Goal: Task Accomplishment & Management: Manage account settings

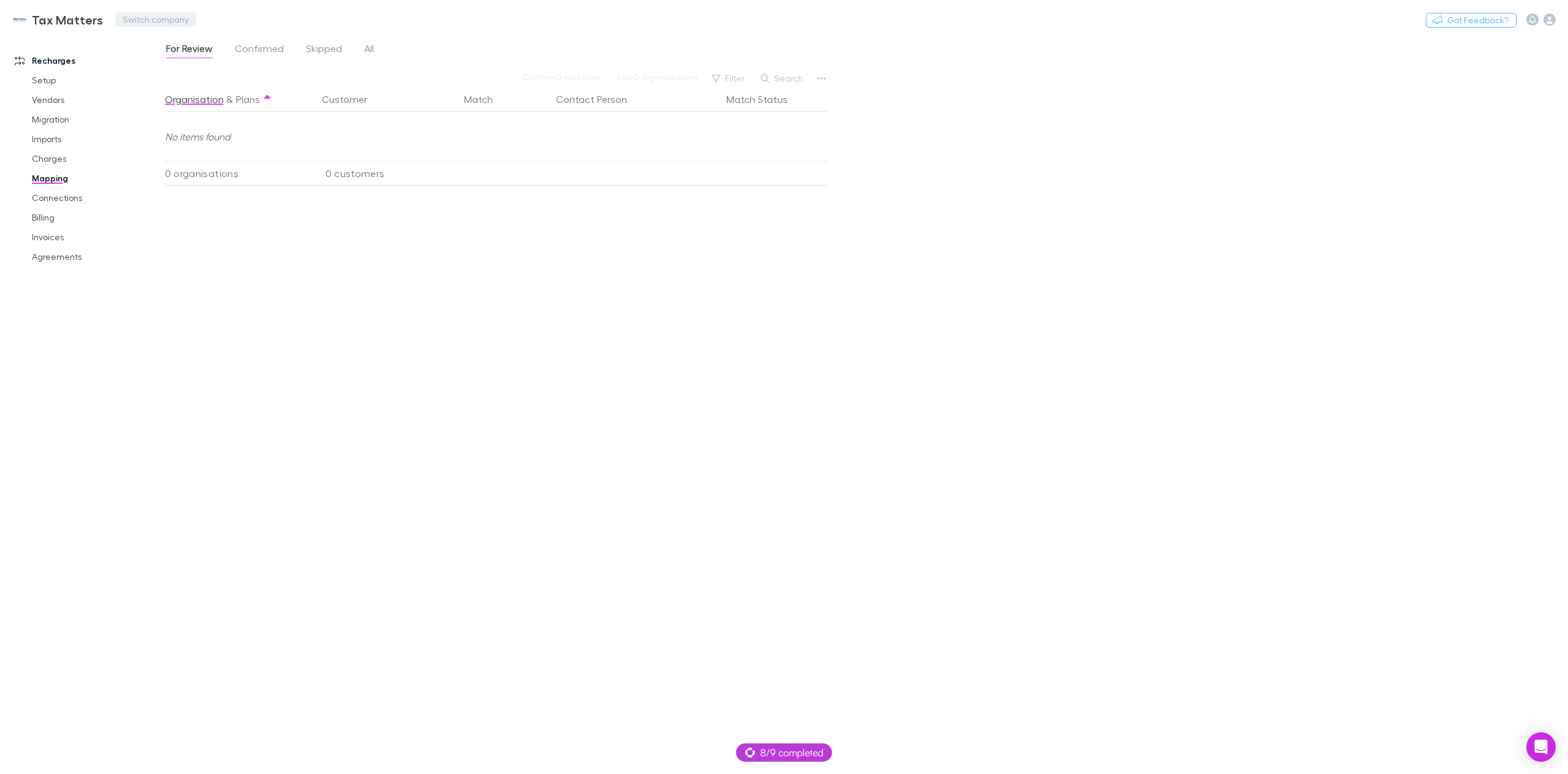
click at [137, 23] on button "Switch company" at bounding box center [156, 20] width 81 height 15
type input "*****"
click at [162, 76] on p "Squeeze [GEOGRAPHIC_DATA]" at bounding box center [197, 73] width 145 height 15
click at [1556, 16] on div "Nothing Got Feedback?" at bounding box center [1497, 20] width 142 height 16
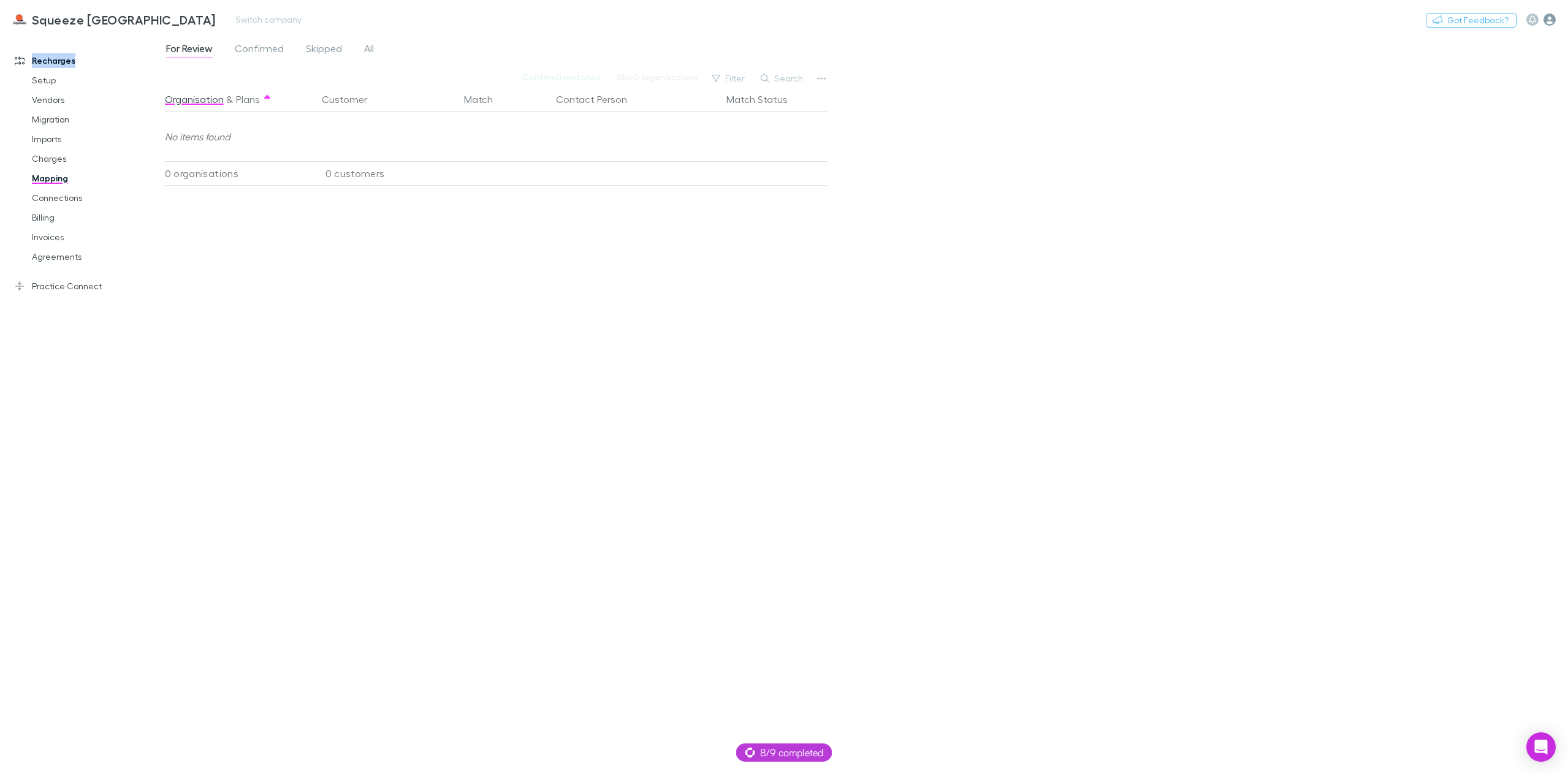
click at [1550, 20] on icon "button" at bounding box center [1549, 20] width 13 height 13
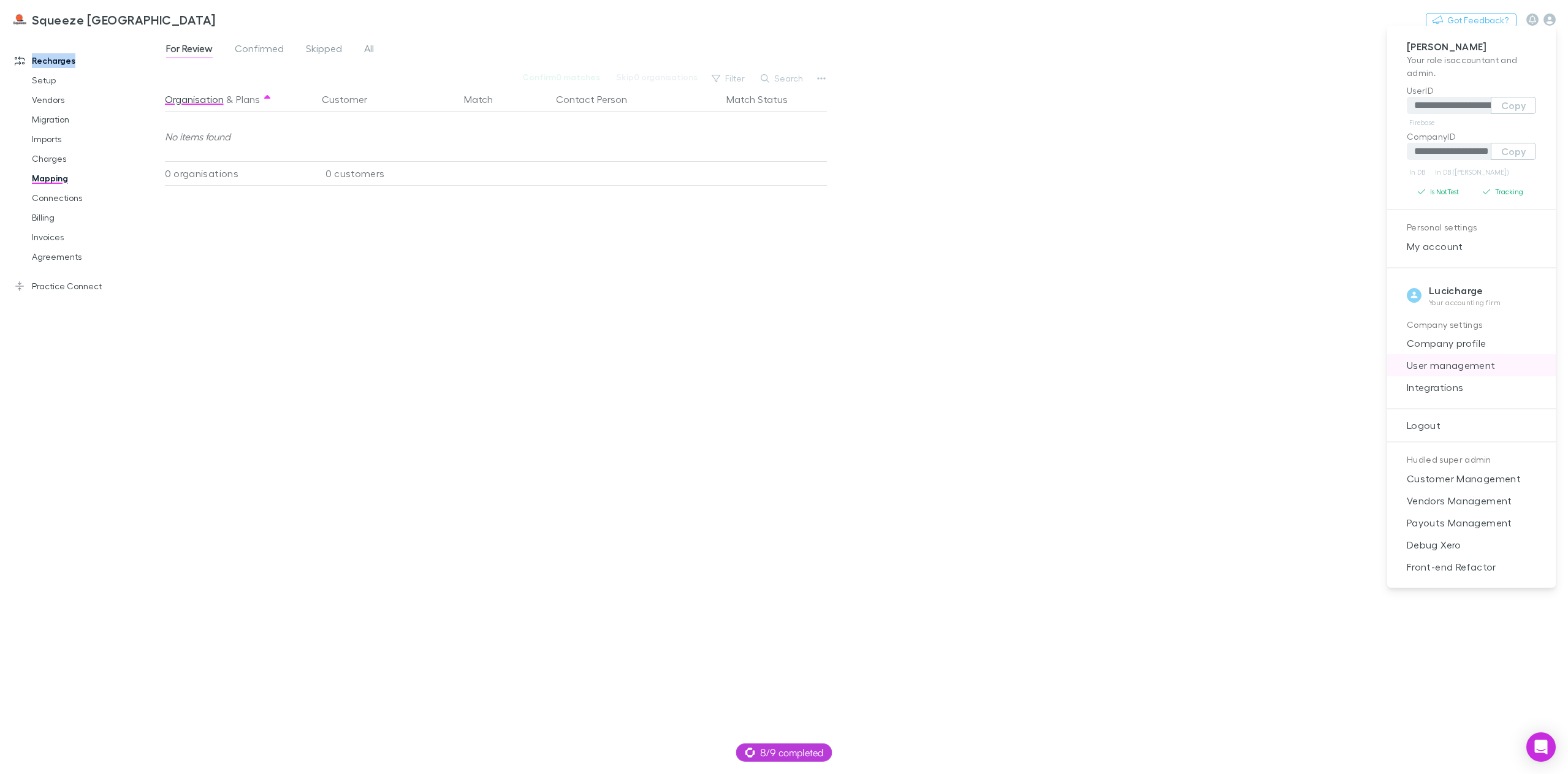
click at [1442, 367] on span "User management" at bounding box center [1472, 365] width 149 height 15
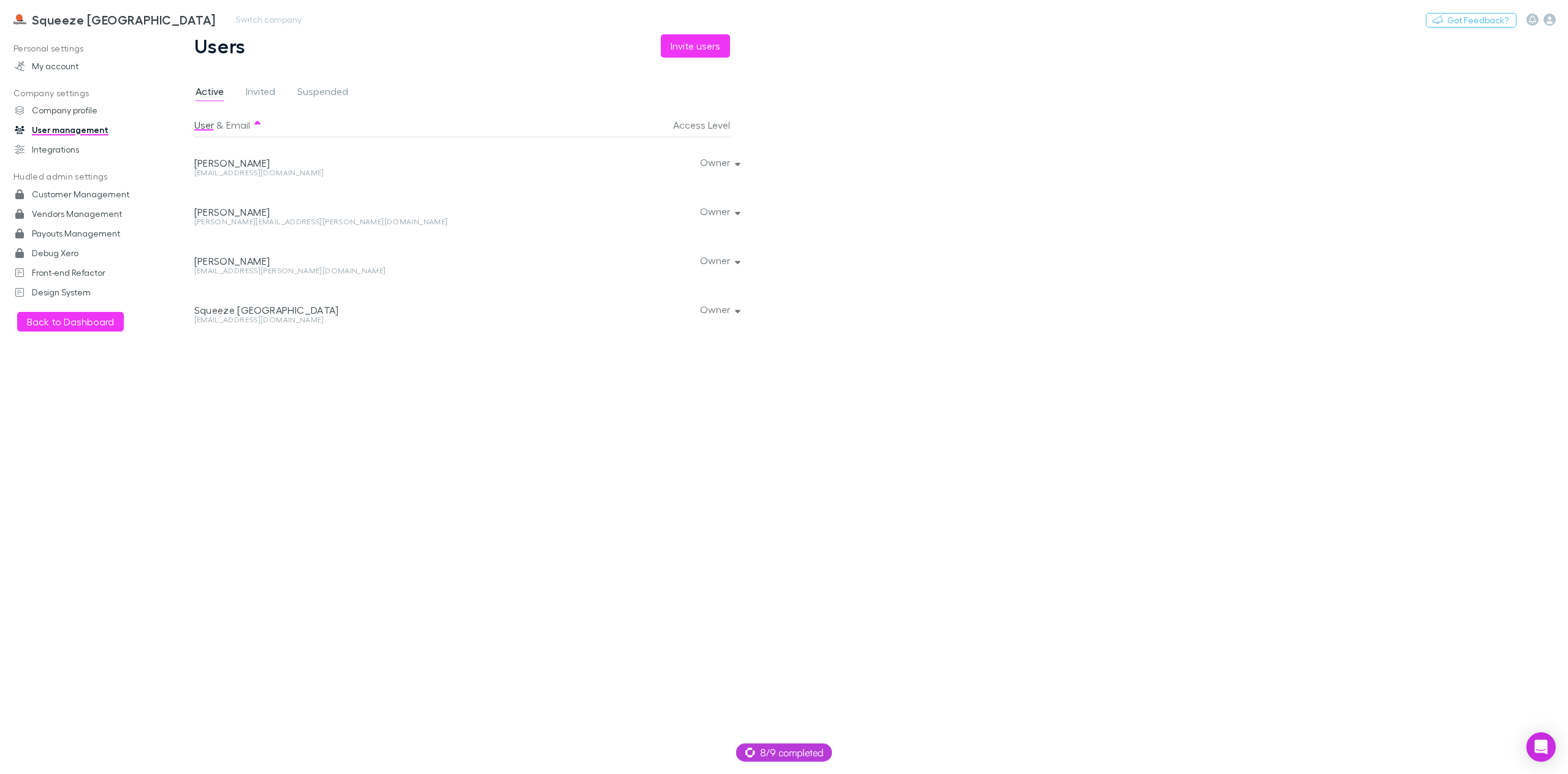
click at [68, 17] on h3 "Squeeze [GEOGRAPHIC_DATA]" at bounding box center [124, 20] width 184 height 15
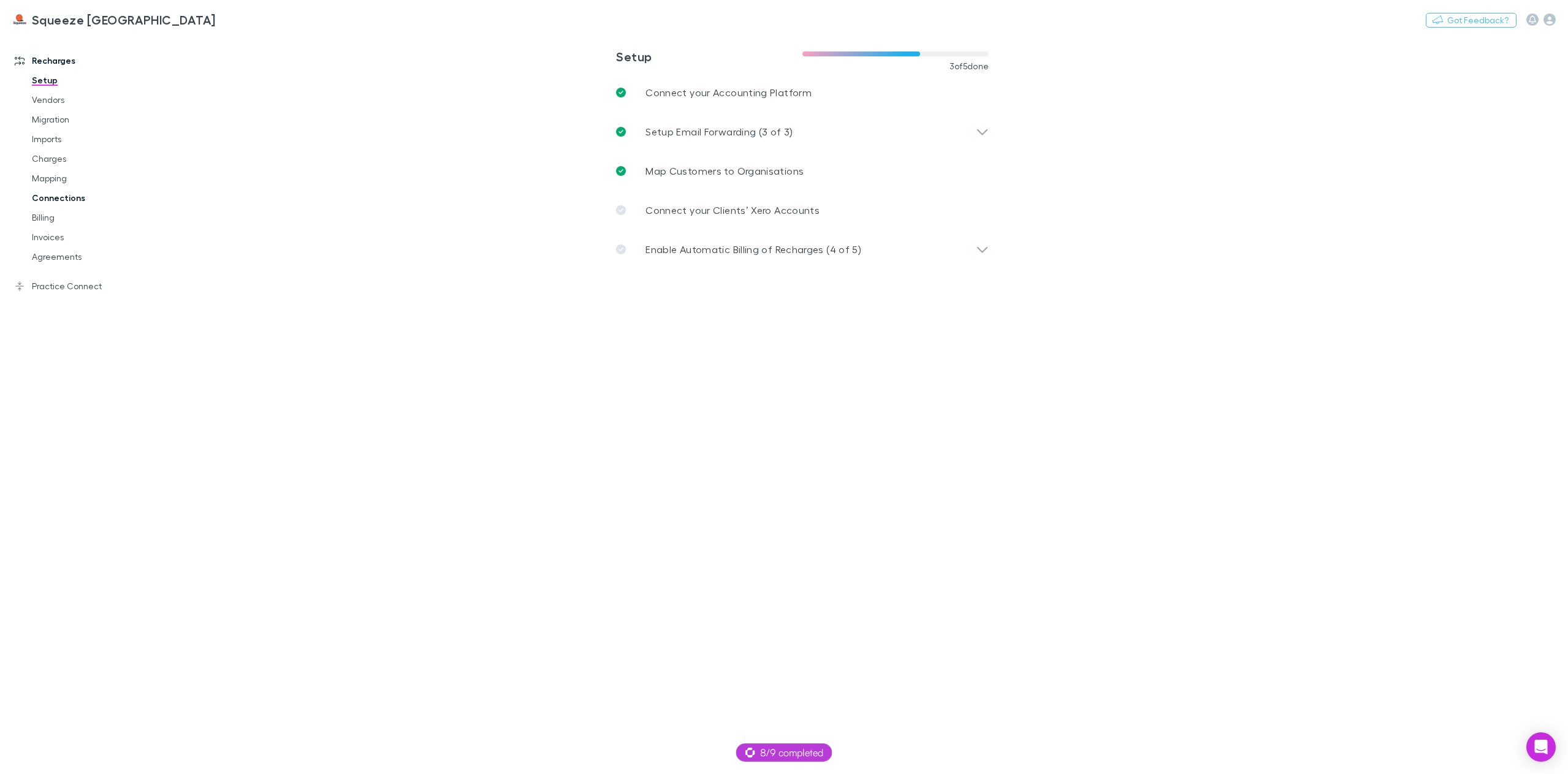
click at [65, 195] on link "Connections" at bounding box center [95, 198] width 152 height 20
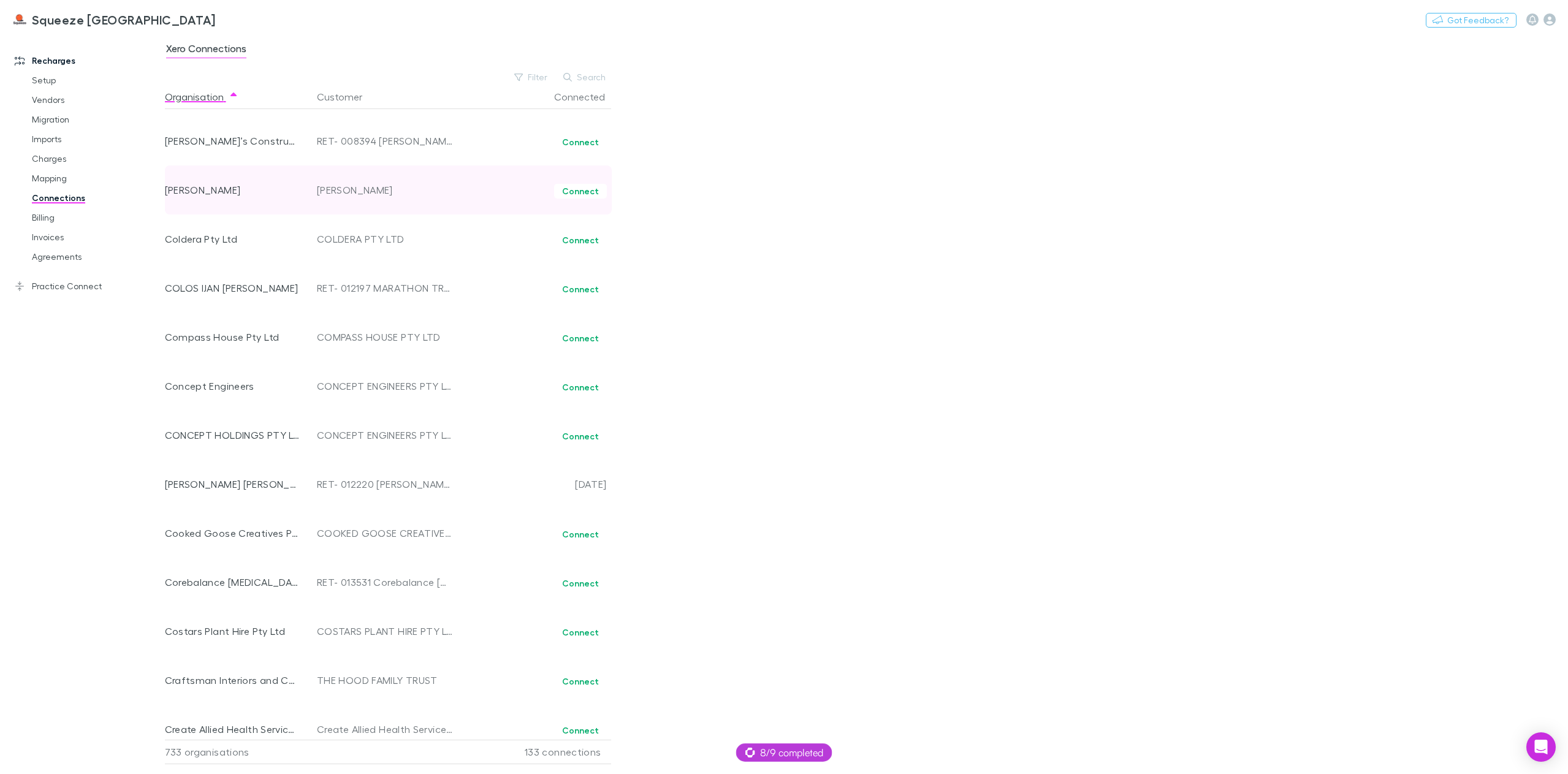
scroll to position [7032, 0]
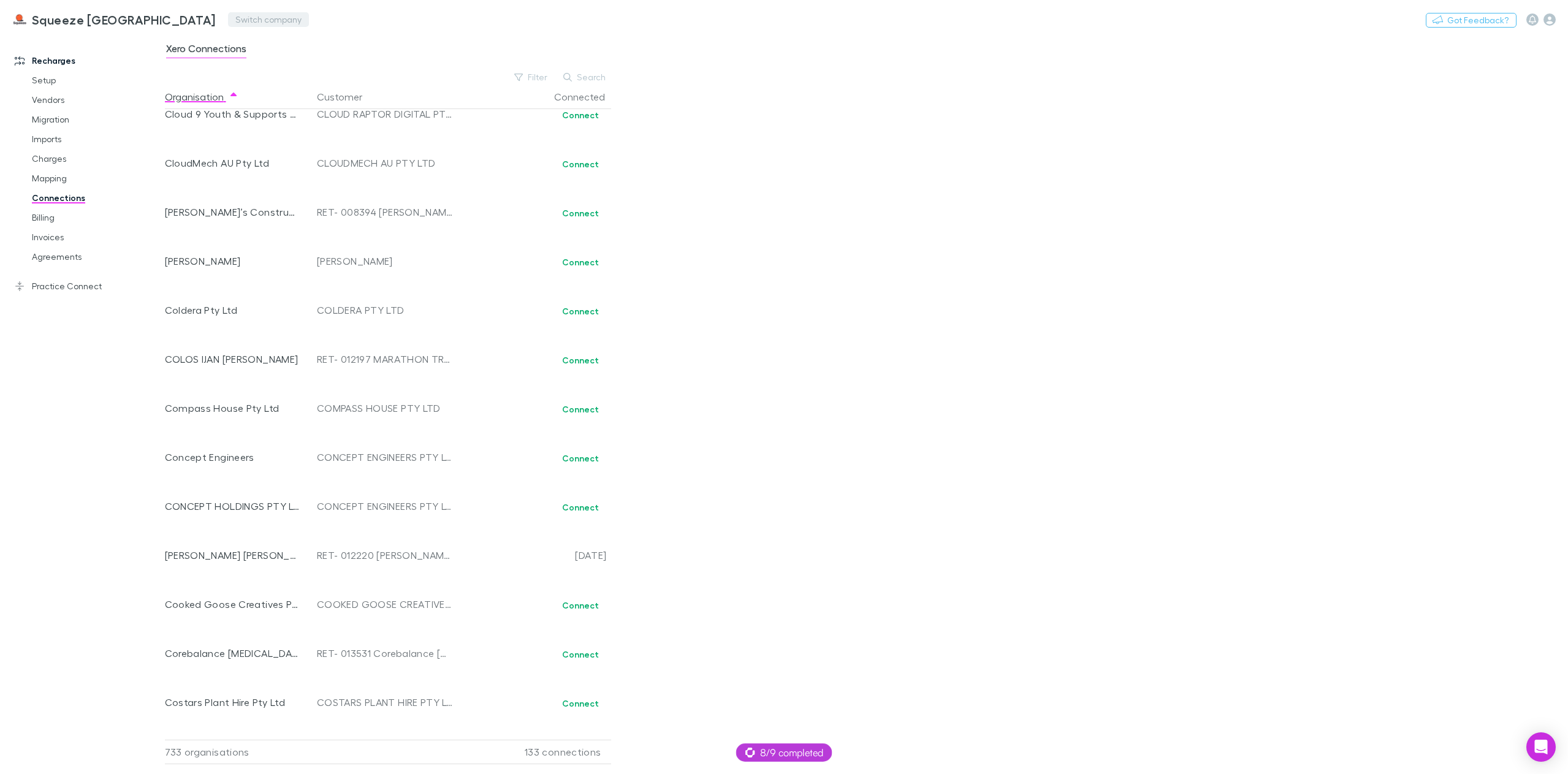
click at [228, 18] on button "Switch company" at bounding box center [268, 20] width 81 height 15
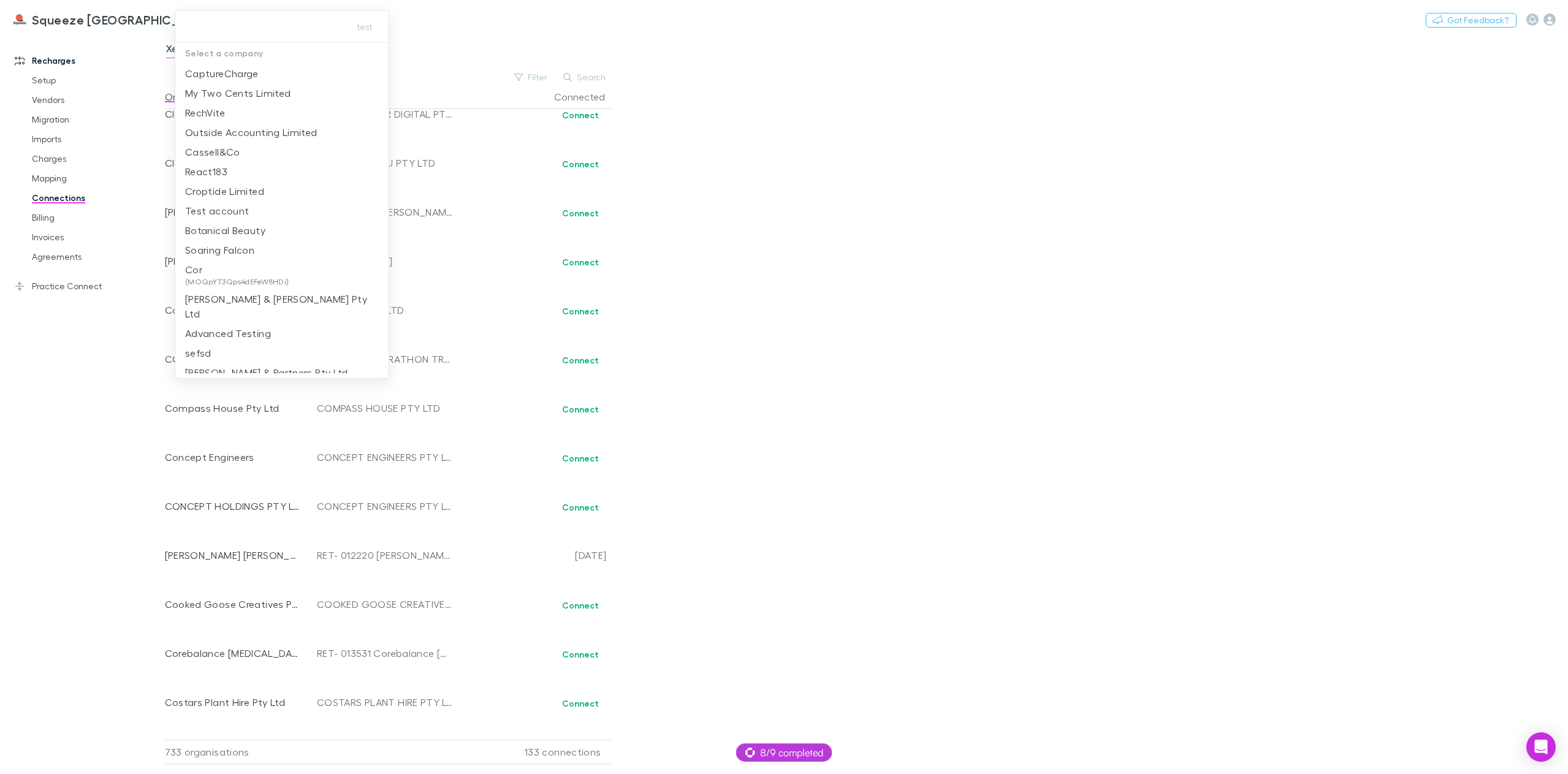
type input "**********"
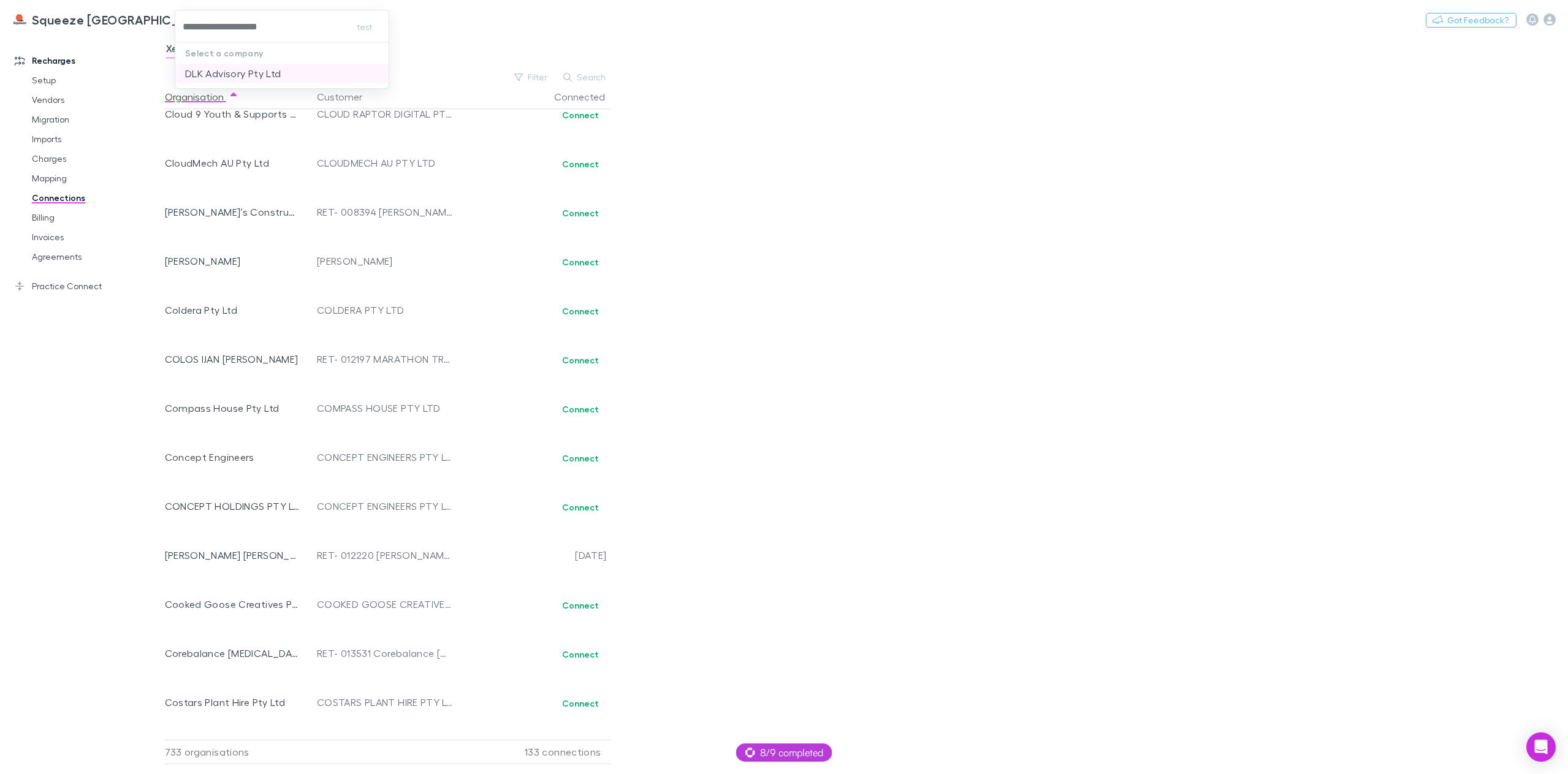
click at [256, 74] on p "DLK Advisory Pty Ltd" at bounding box center [233, 73] width 96 height 15
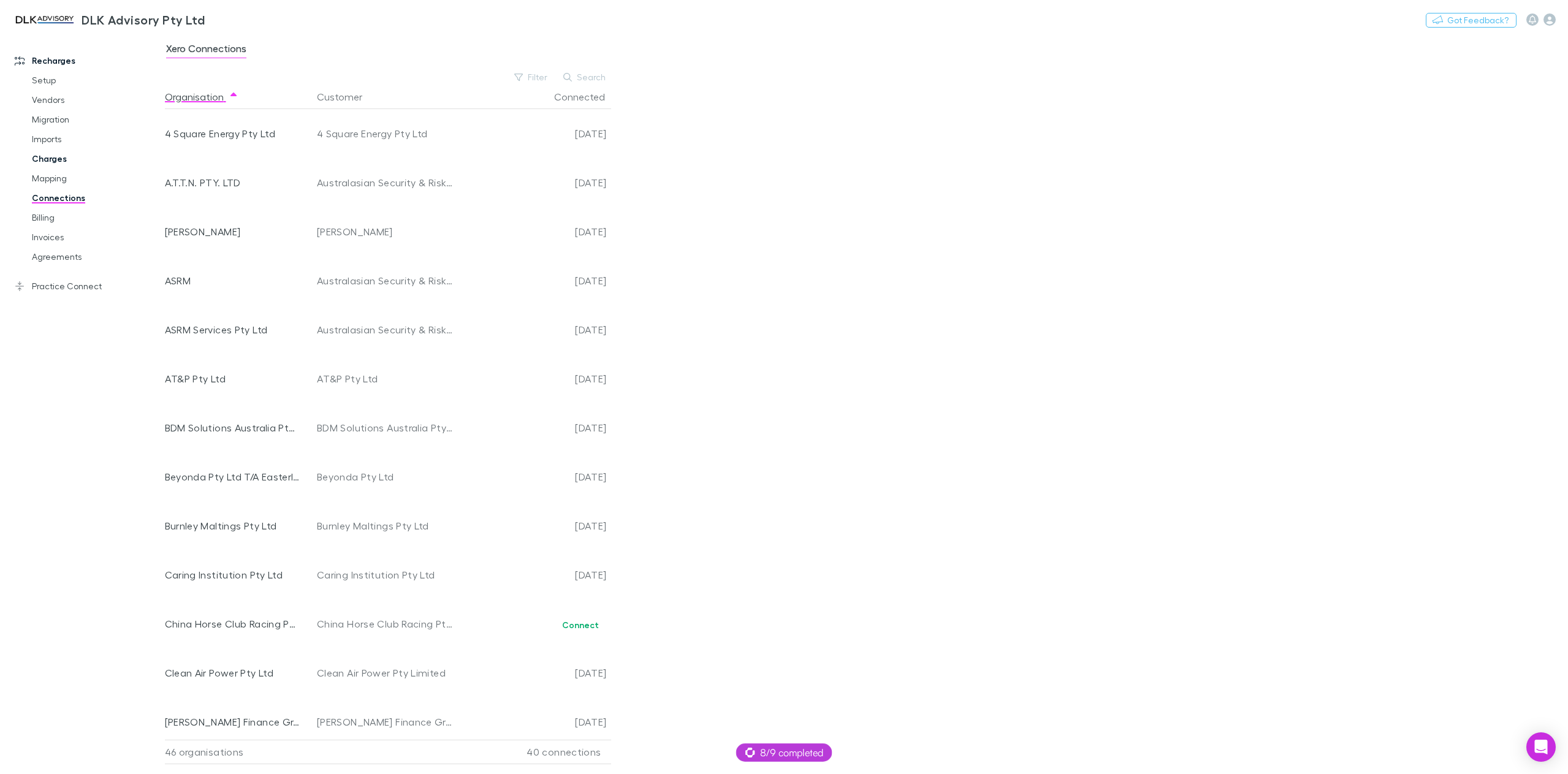
click at [51, 153] on link "Charges" at bounding box center [95, 159] width 152 height 20
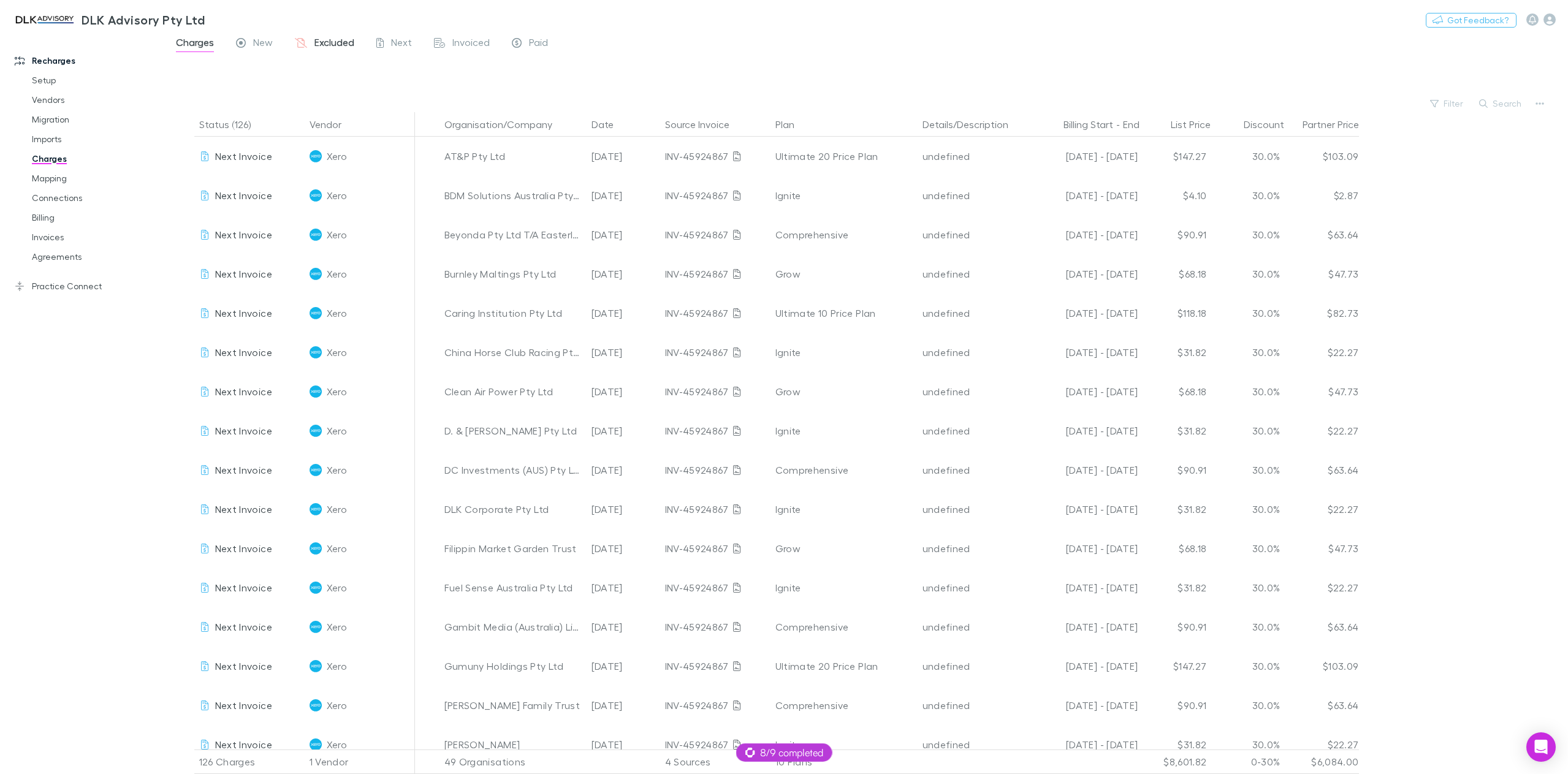
click at [344, 47] on span "Excluded" at bounding box center [334, 44] width 40 height 16
click at [797, 752] on span "8/9 completed" at bounding box center [785, 752] width 78 height 15
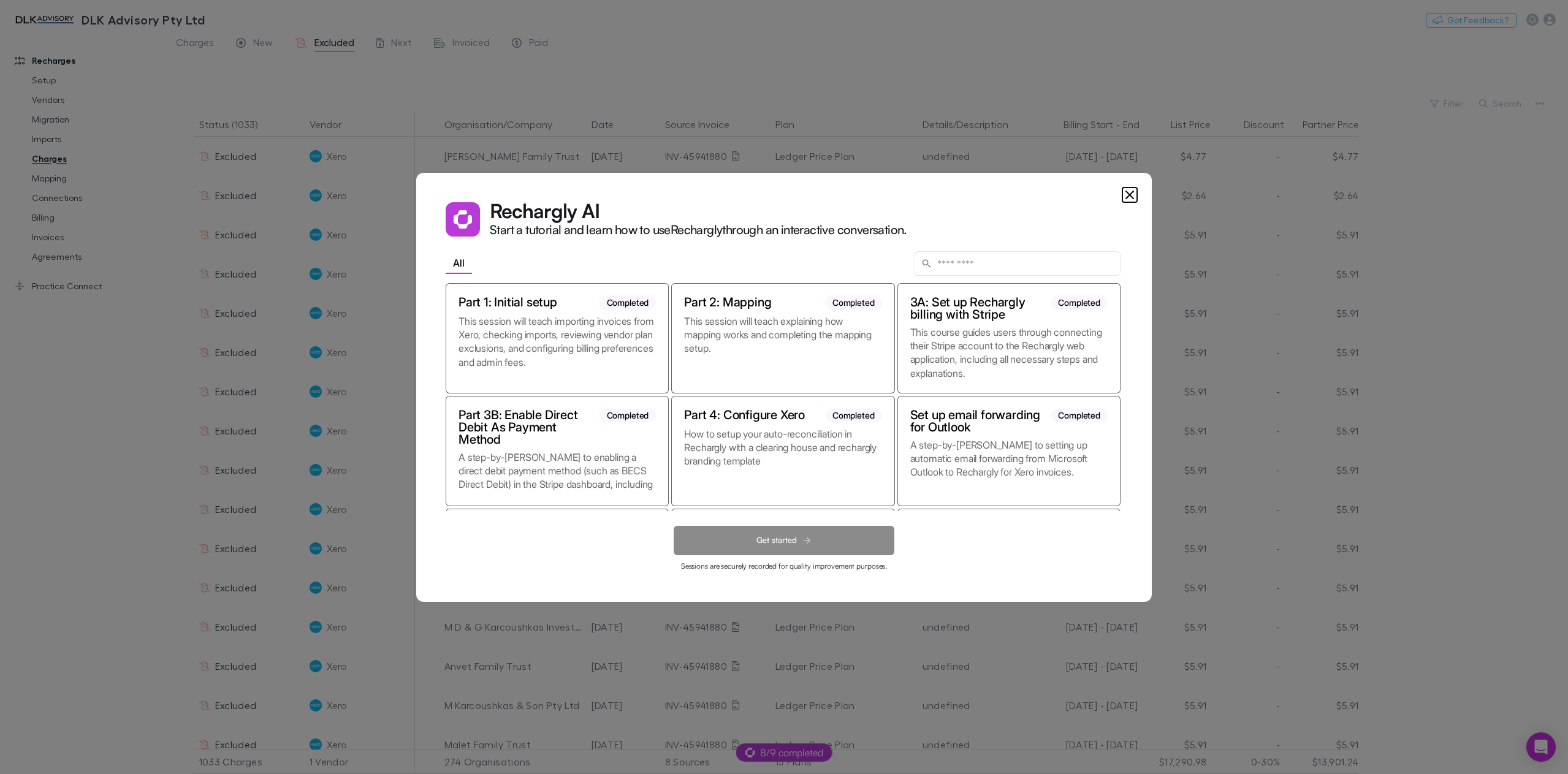
click at [1130, 193] on icon "Close" at bounding box center [1130, 195] width 15 height 15
